Goal: Information Seeking & Learning: Learn about a topic

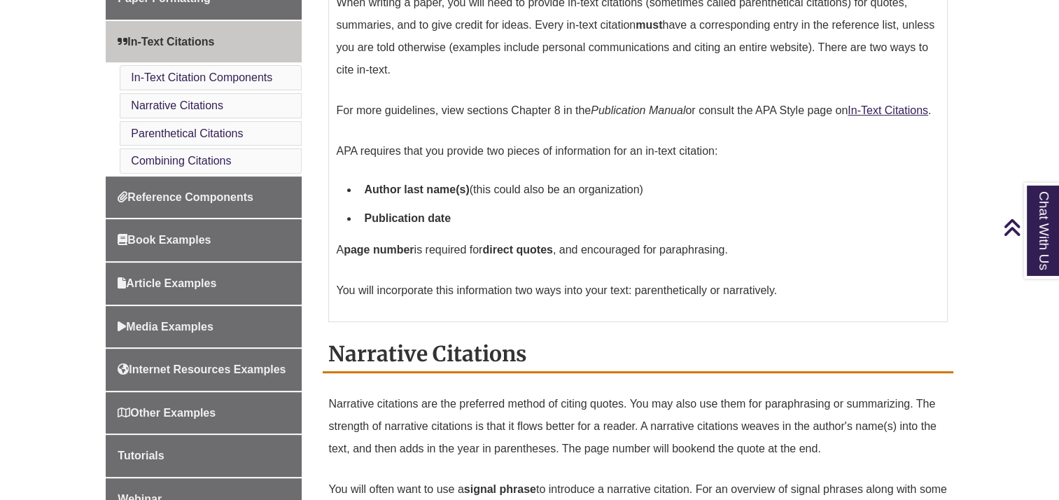
scroll to position [511, 0]
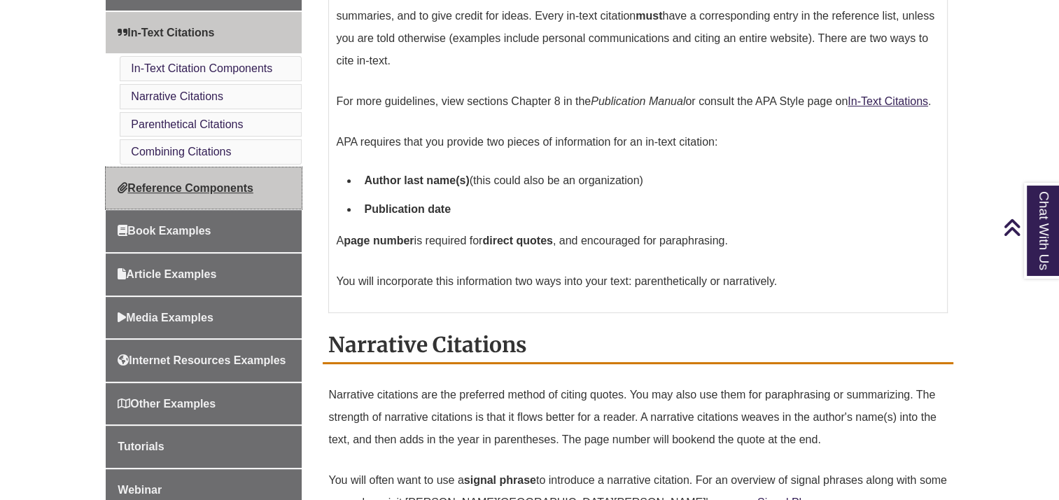
click at [182, 185] on span "Reference Components" at bounding box center [186, 188] width 136 height 12
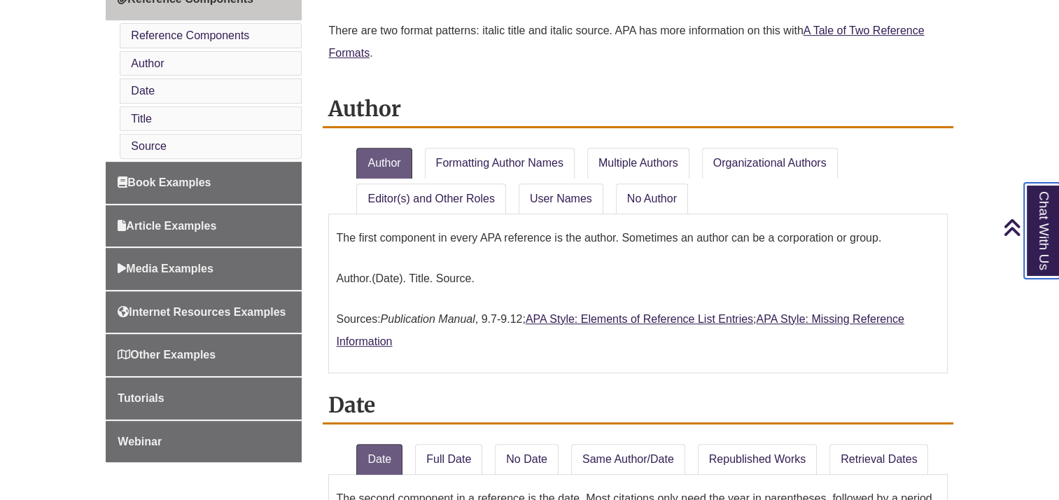
scroll to position [574, 0]
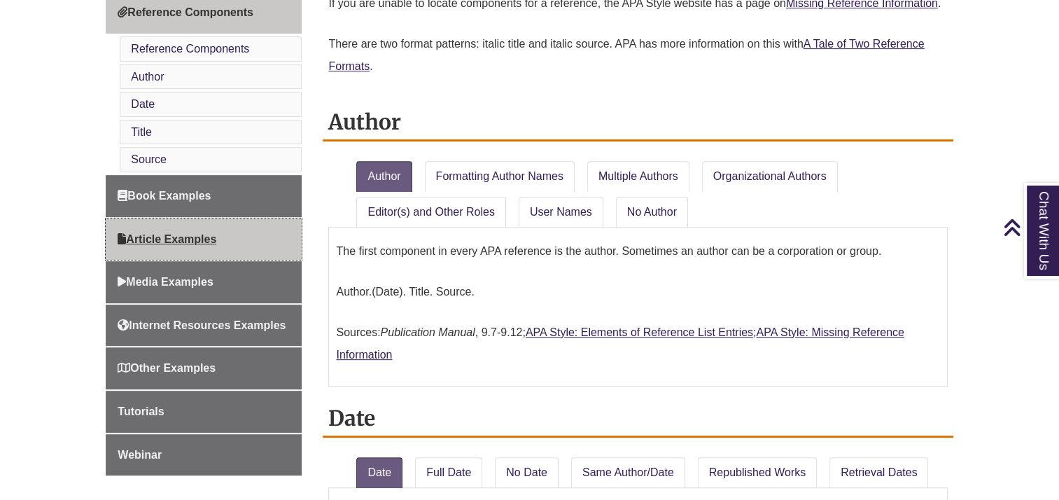
click at [200, 233] on span "Article Examples" at bounding box center [167, 239] width 99 height 12
